Goal: Task Accomplishment & Management: Complete application form

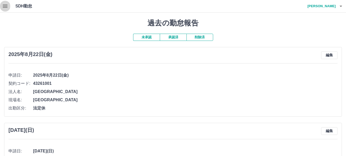
click at [6, 4] on icon "button" at bounding box center [5, 6] width 6 height 6
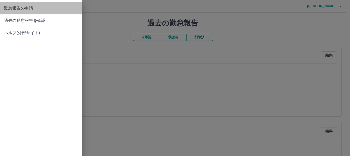
click at [35, 12] on link "勤怠報告の申請" at bounding box center [41, 8] width 82 height 12
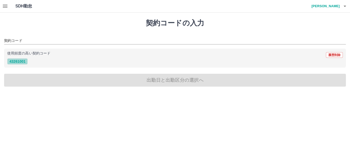
click at [24, 62] on button "43261001" at bounding box center [17, 61] width 21 height 6
type input "********"
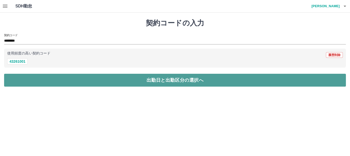
click at [41, 81] on button "出勤日と出勤区分の選択へ" at bounding box center [175, 80] width 342 height 13
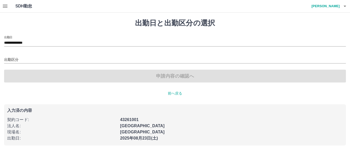
click at [77, 56] on div "出勤区分" at bounding box center [175, 58] width 342 height 11
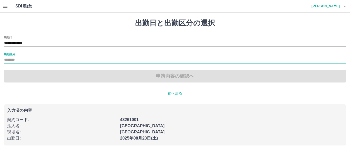
click at [55, 55] on div "出勤区分" at bounding box center [175, 58] width 342 height 11
click at [53, 60] on input "出勤区分" at bounding box center [175, 60] width 342 height 6
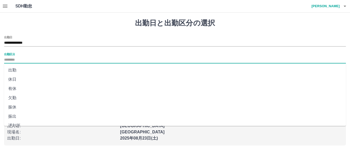
click at [45, 71] on li "出勤" at bounding box center [175, 69] width 342 height 9
type input "**"
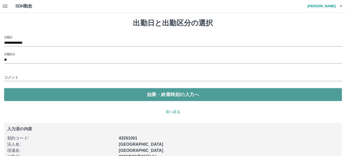
click at [61, 93] on button "始業・終業時刻の入力へ" at bounding box center [173, 94] width 338 height 13
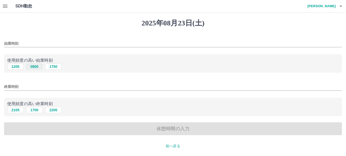
drag, startPoint x: 34, startPoint y: 66, endPoint x: 34, endPoint y: 72, distance: 6.2
click at [34, 66] on button "0800" at bounding box center [34, 66] width 16 height 6
type input "****"
click at [36, 110] on button "1700" at bounding box center [34, 110] width 16 height 6
type input "****"
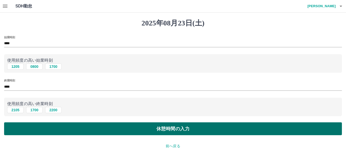
click at [85, 135] on button "休憩時間の入力" at bounding box center [173, 128] width 338 height 13
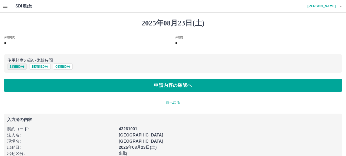
click at [24, 66] on button "1 時間 0 分" at bounding box center [16, 66] width 19 height 6
type input "*"
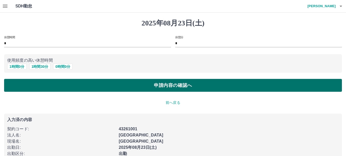
click at [36, 87] on button "申請内容の確認へ" at bounding box center [173, 85] width 338 height 13
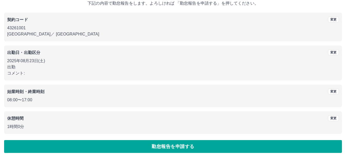
scroll to position [36, 0]
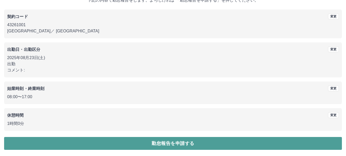
click at [166, 137] on button "勤怠報告を申請する" at bounding box center [173, 143] width 338 height 13
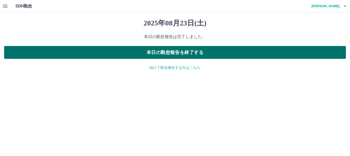
click at [202, 52] on button "本日の勤怠報告を終了する" at bounding box center [175, 52] width 342 height 13
